Goal: Answer question/provide support: Answer question/provide support

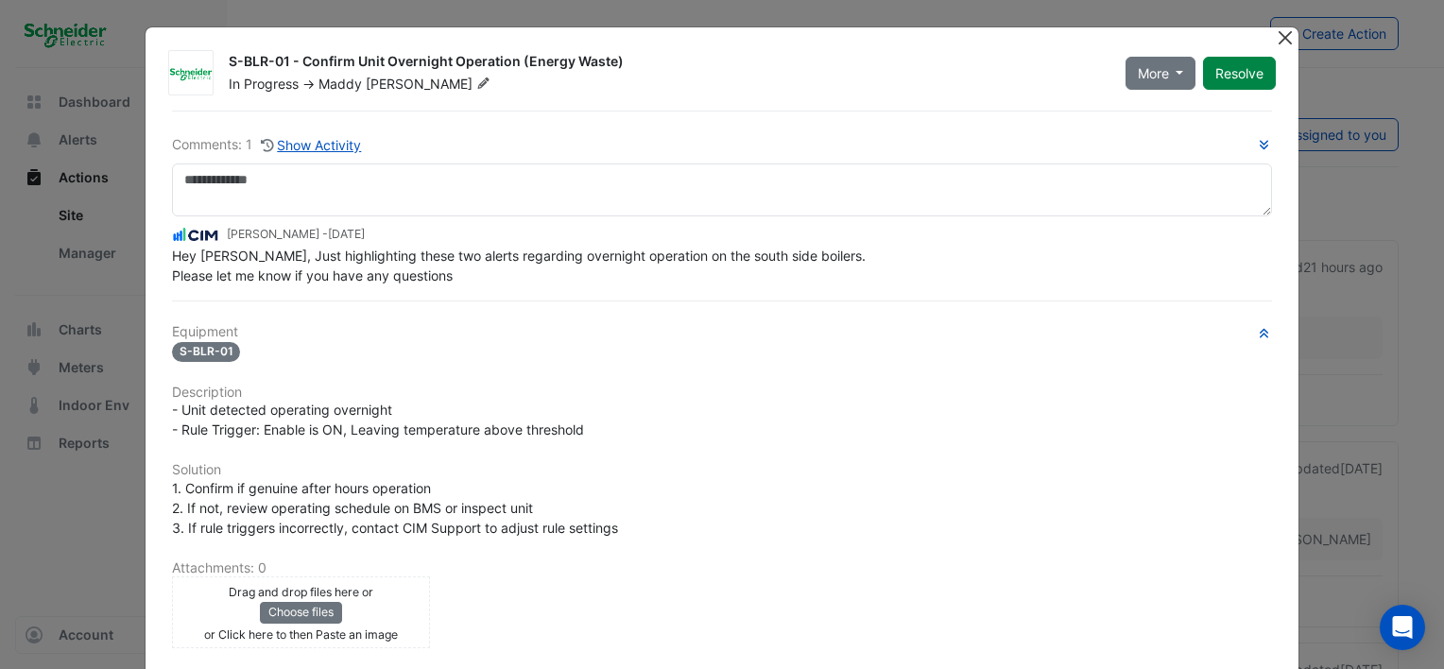
click at [1276, 35] on button "Close" at bounding box center [1285, 37] width 20 height 20
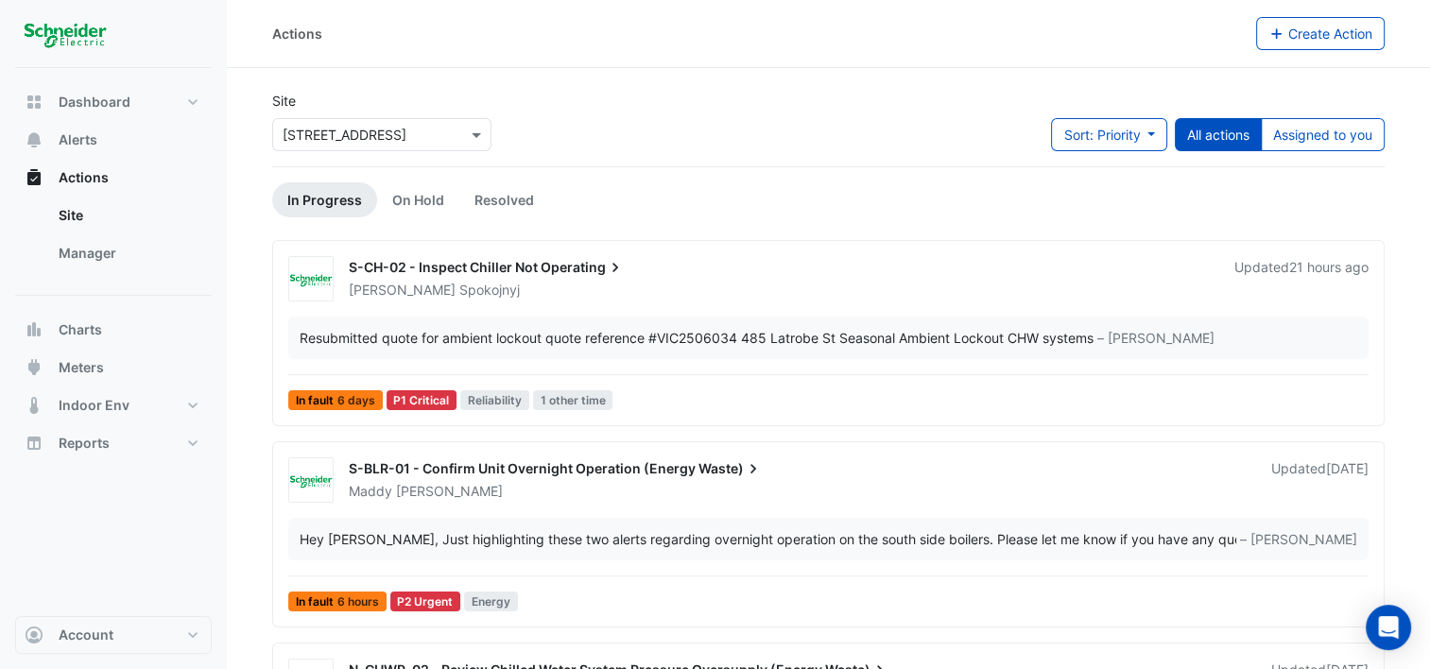
scroll to position [64, 0]
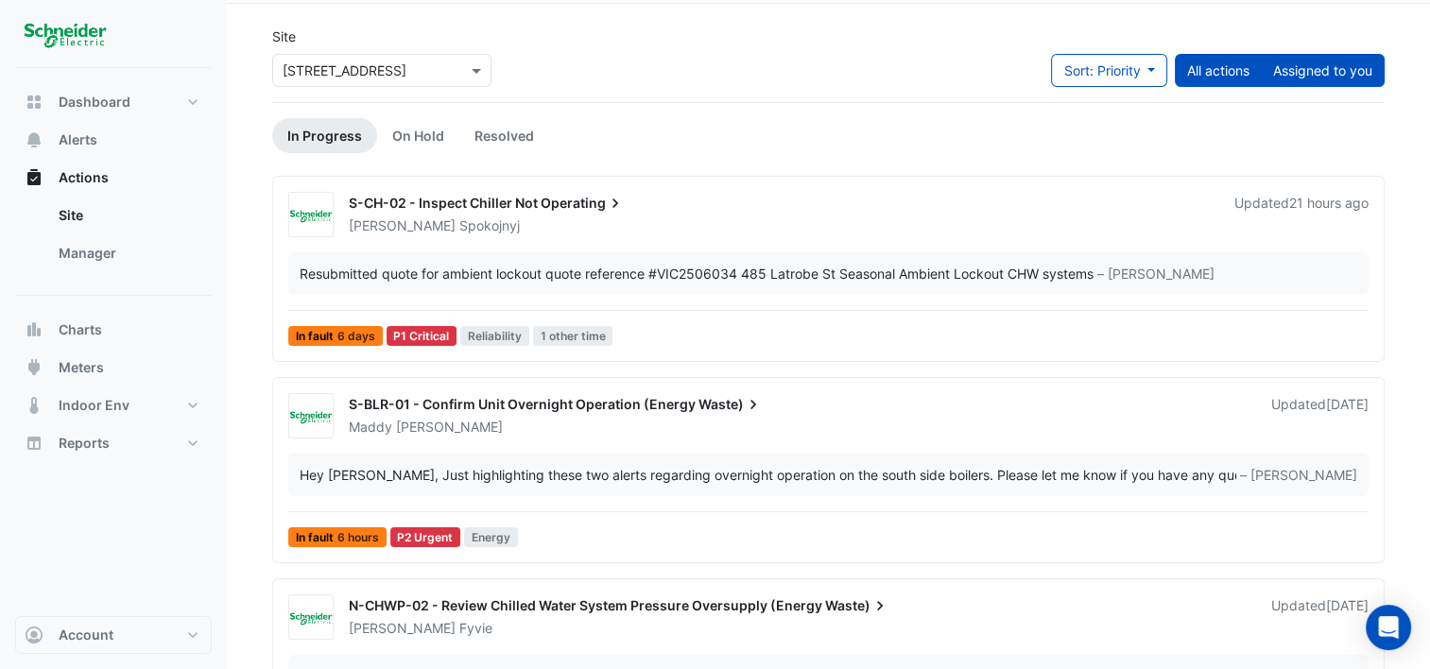
click at [1285, 70] on button "Assigned to you" at bounding box center [1322, 70] width 124 height 33
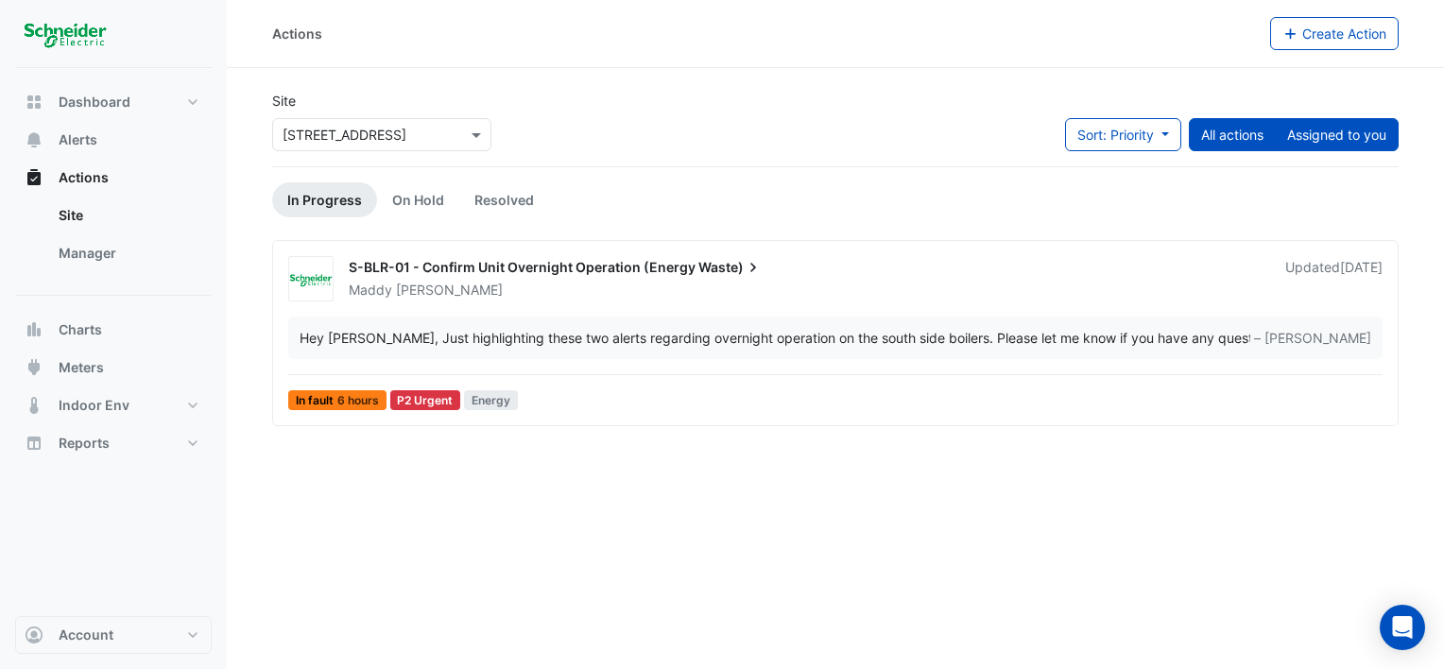
click at [1218, 136] on button "All actions" at bounding box center [1232, 134] width 87 height 33
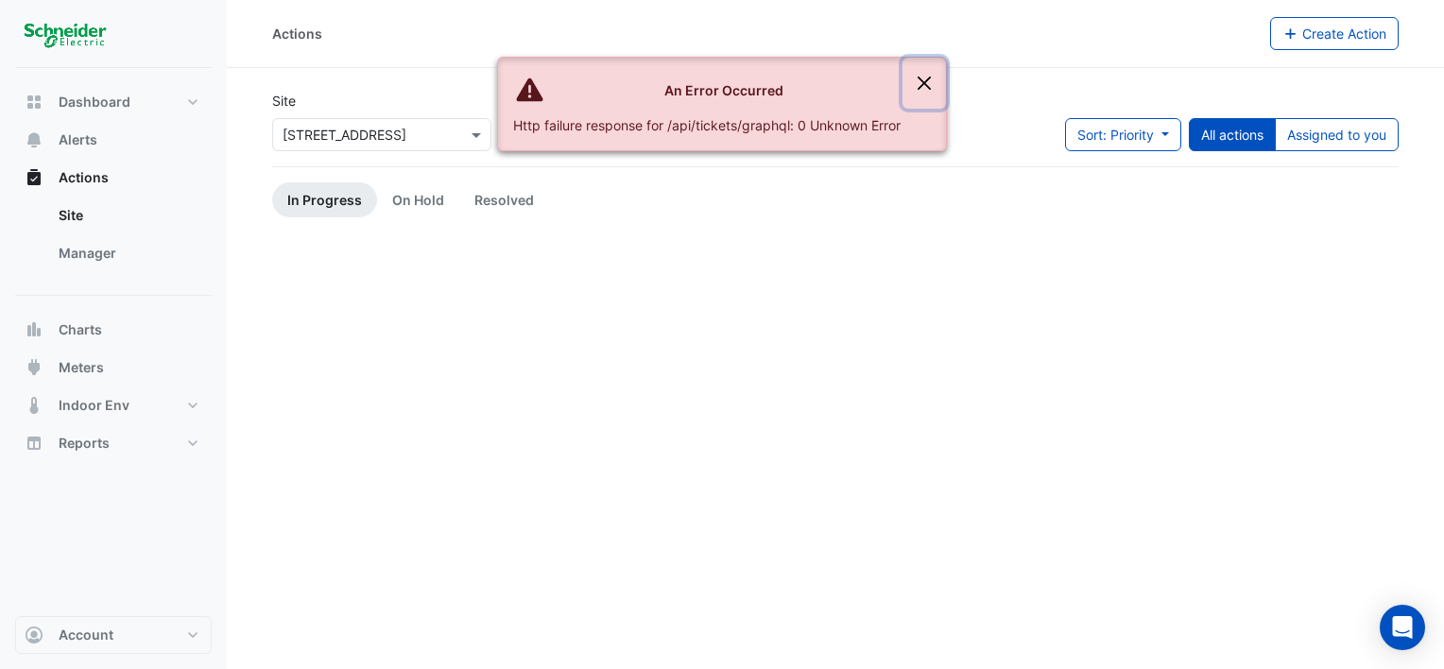
click at [931, 85] on button "Close" at bounding box center [923, 83] width 43 height 51
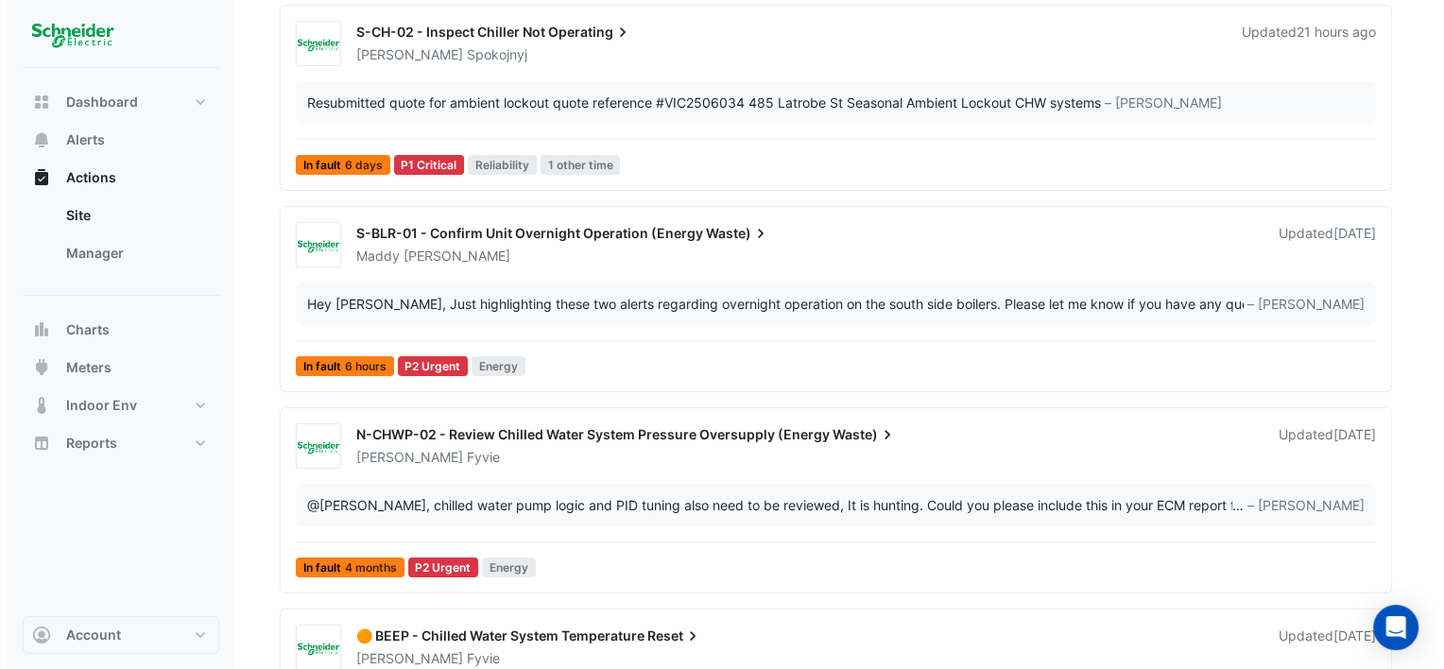
scroll to position [234, 0]
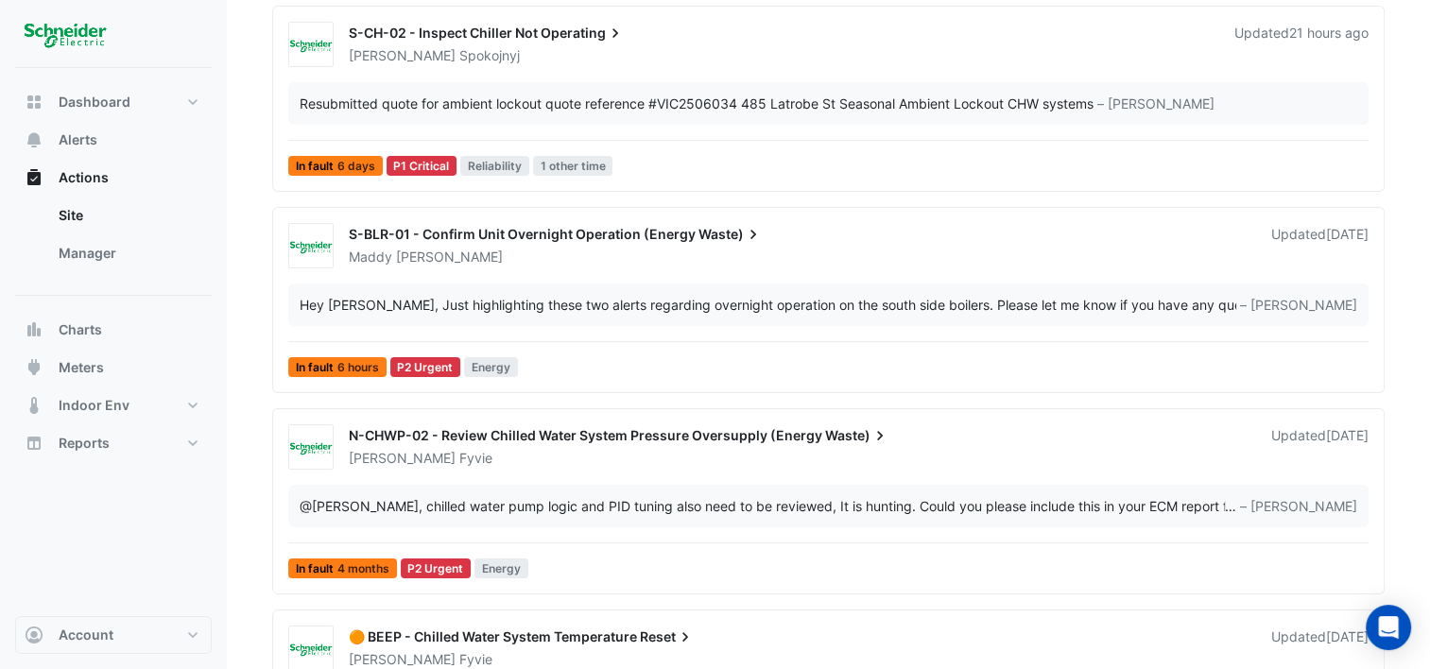
click at [568, 255] on div "Maddy Pertl" at bounding box center [798, 257] width 903 height 19
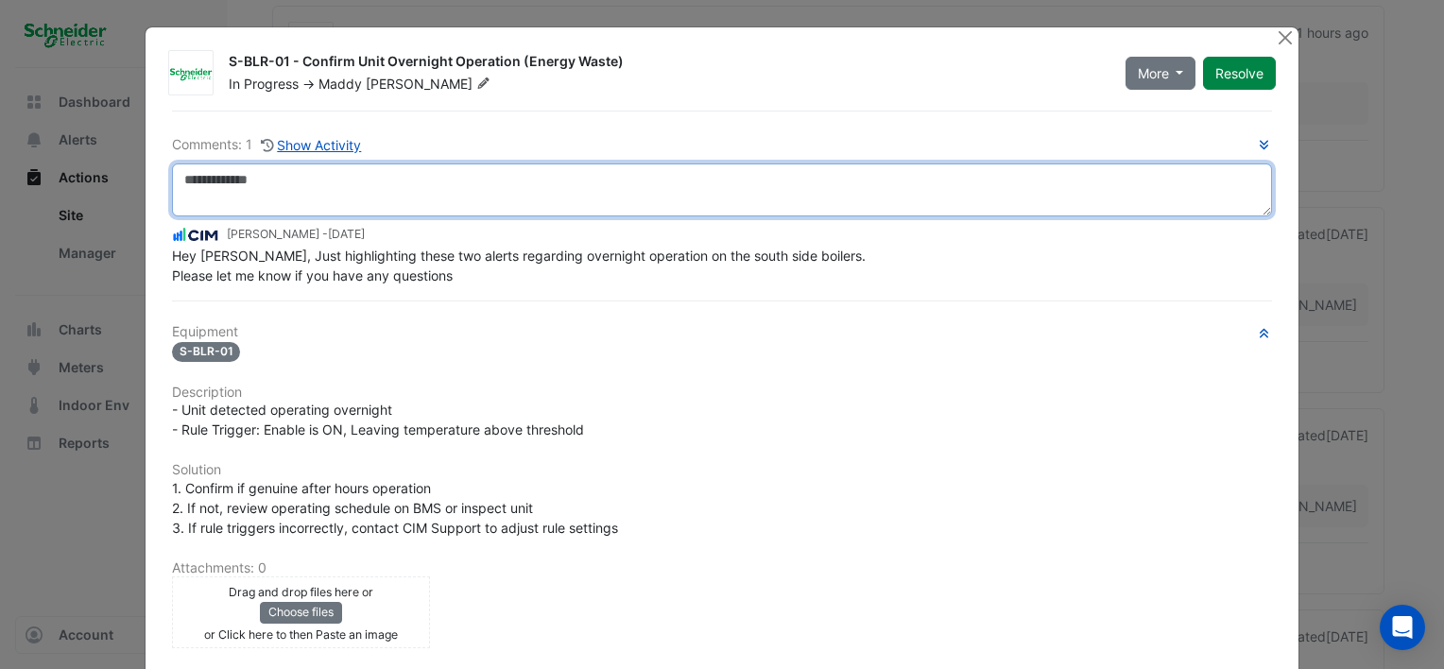
click at [254, 193] on textarea at bounding box center [722, 189] width 1100 height 53
